Goal: Transaction & Acquisition: Purchase product/service

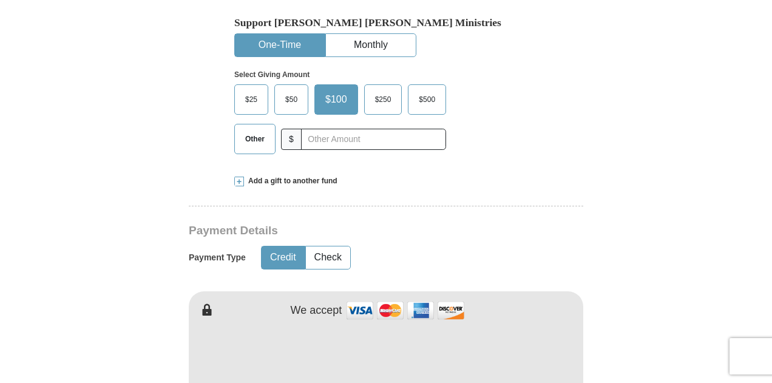
scroll to position [408, 0]
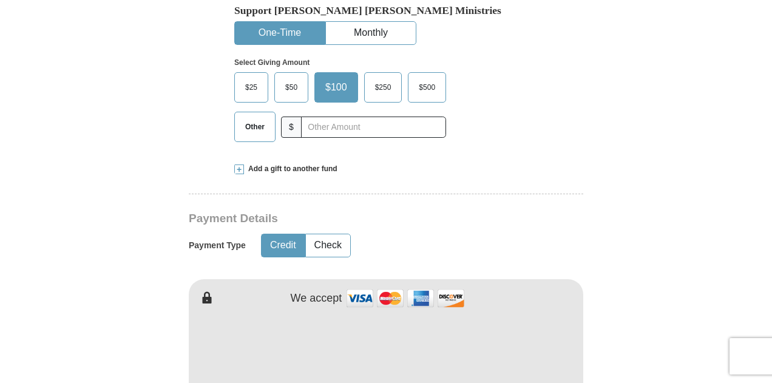
click at [251, 87] on span "$25" at bounding box center [251, 87] width 24 height 18
click at [0, 0] on input "$25" at bounding box center [0, 0] width 0 height 0
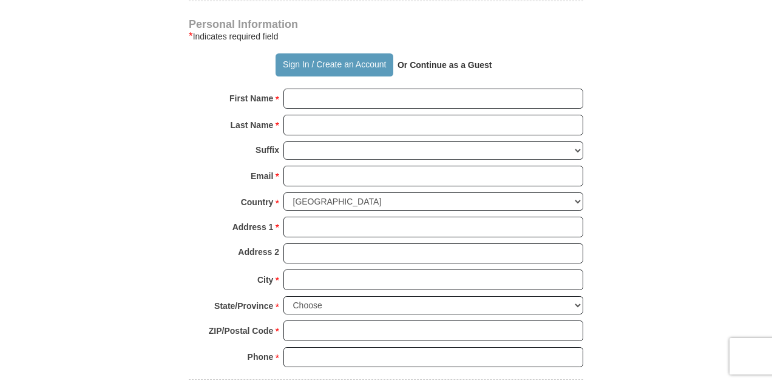
scroll to position [833, 0]
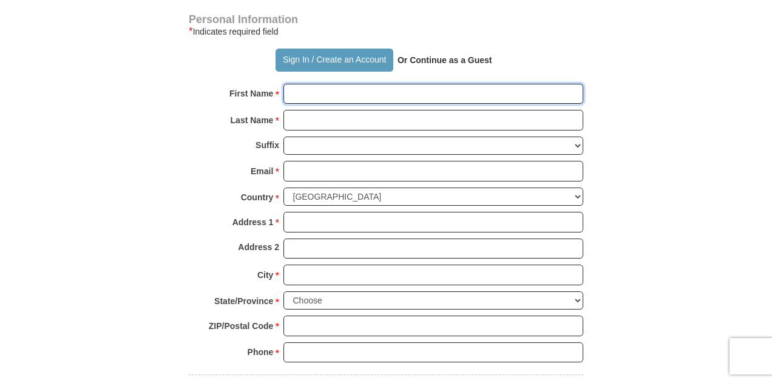
click at [329, 92] on input "First Name *" at bounding box center [433, 94] width 300 height 21
type input "[PERSON_NAME]"
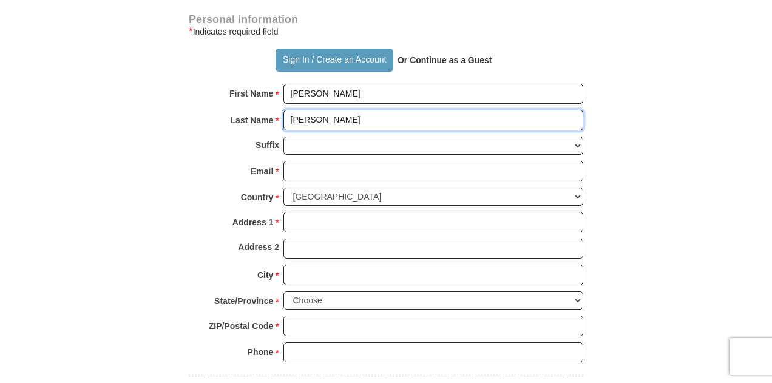
type input "[PERSON_NAME]"
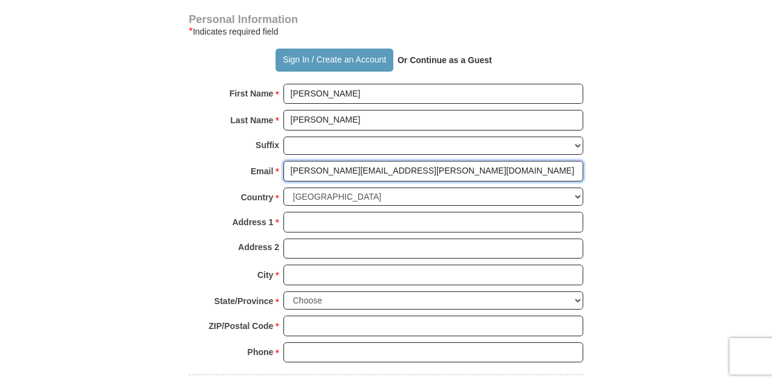
type input "[PERSON_NAME][EMAIL_ADDRESS][PERSON_NAME][DOMAIN_NAME]"
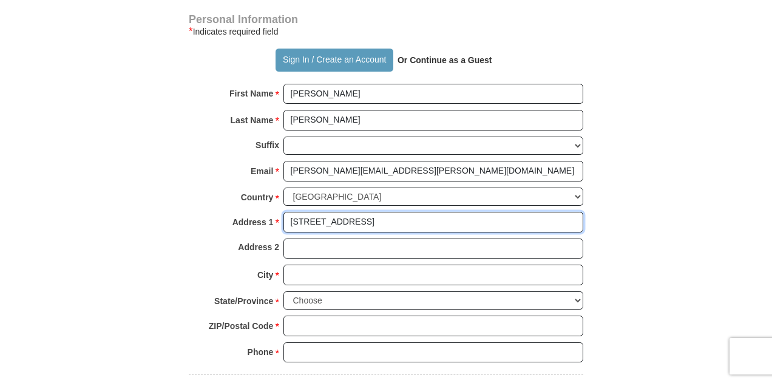
type input "[STREET_ADDRESS]"
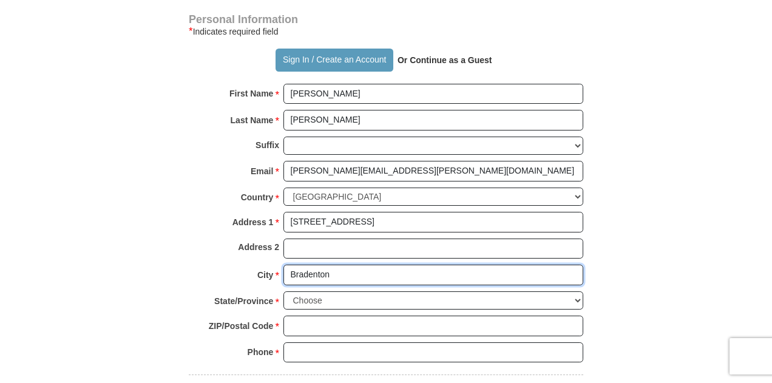
type input "Bradenton"
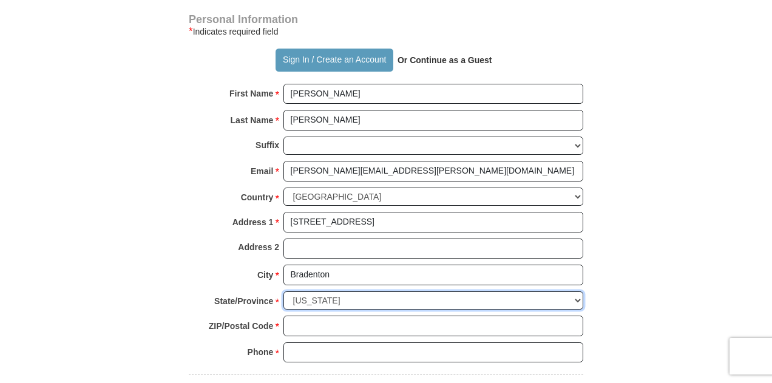
select select "FL"
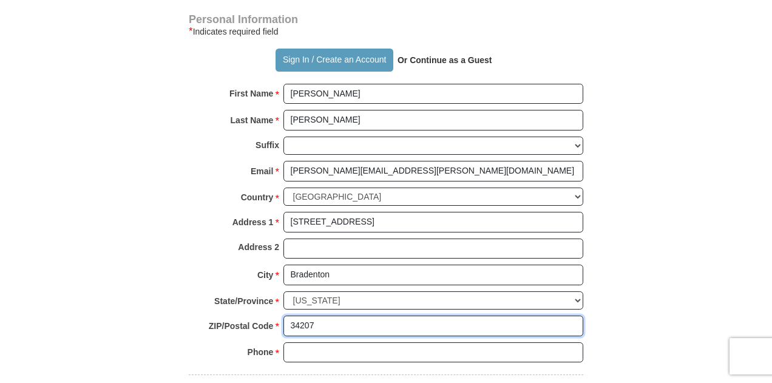
type input "34207"
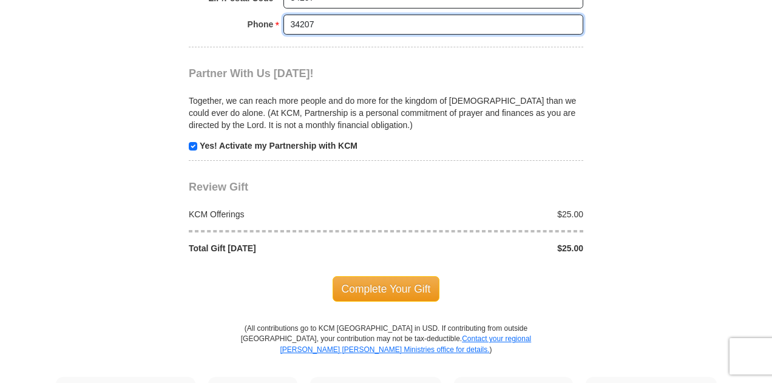
scroll to position [1177, 0]
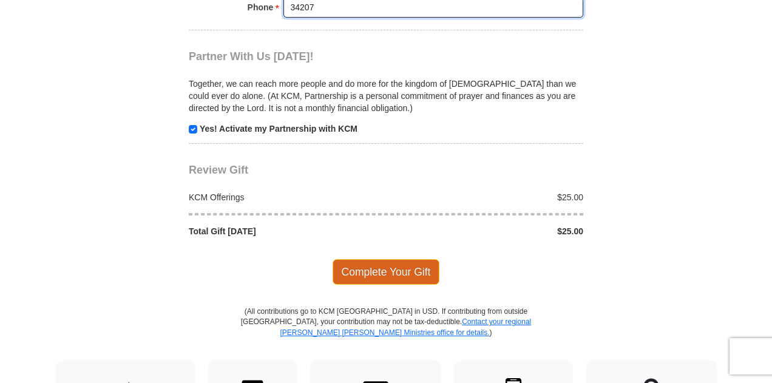
type input "34207"
click at [411, 263] on span "Complete Your Gift" at bounding box center [386, 271] width 107 height 25
